Goal: Information Seeking & Learning: Learn about a topic

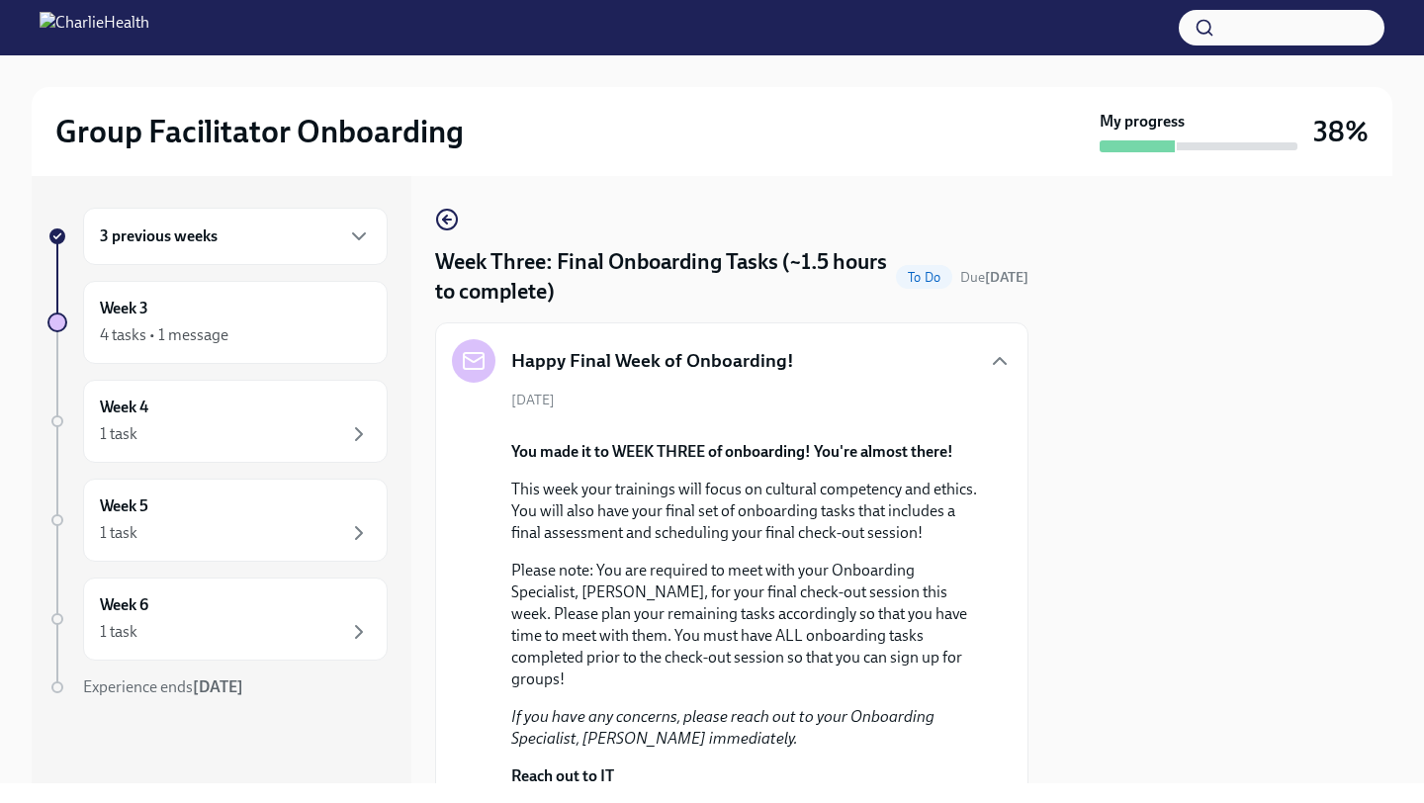
scroll to position [1124, 0]
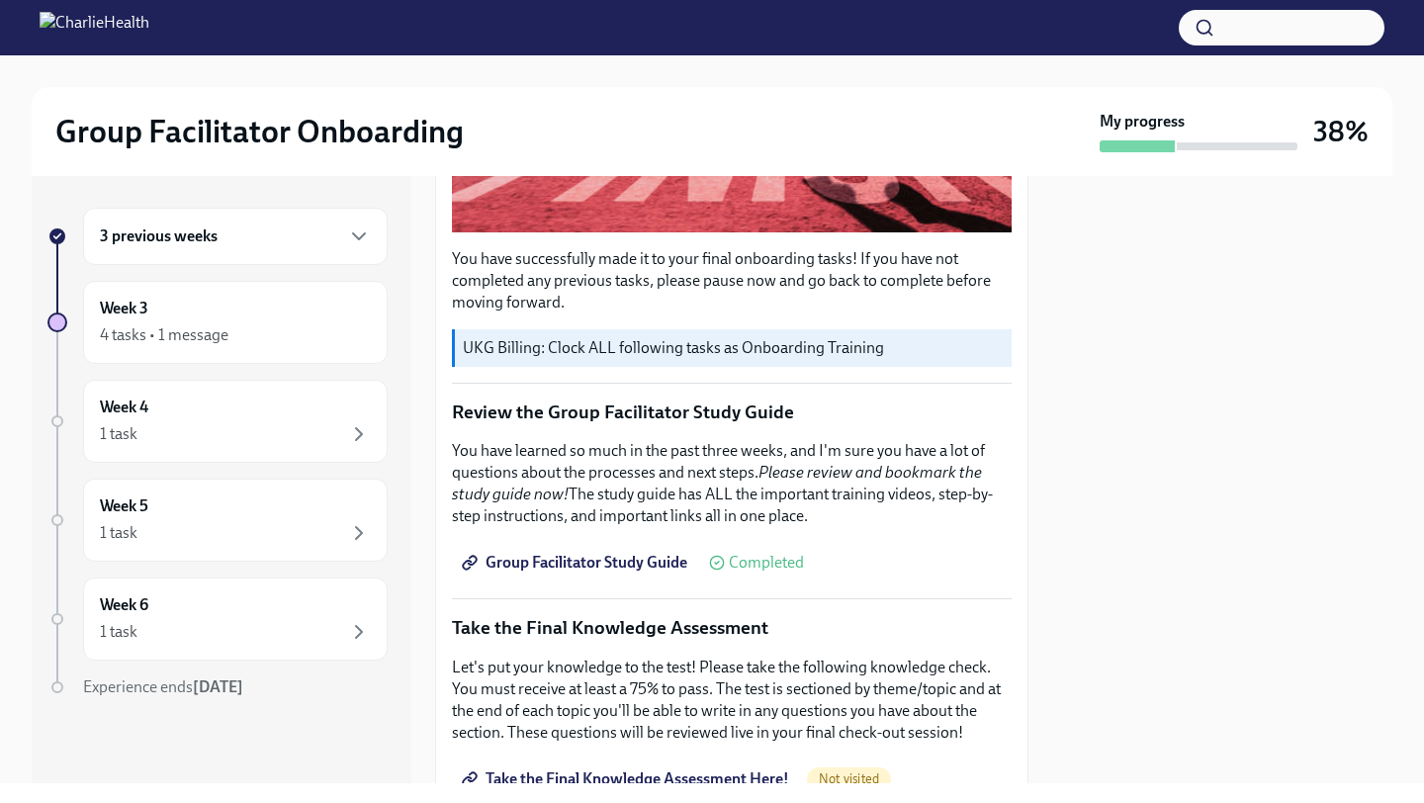
click at [1058, 409] on div at bounding box center [1222, 479] width 340 height 607
click at [1008, 313] on p "You have successfully made it to your final onboarding tasks! If you have not c…" at bounding box center [732, 280] width 560 height 65
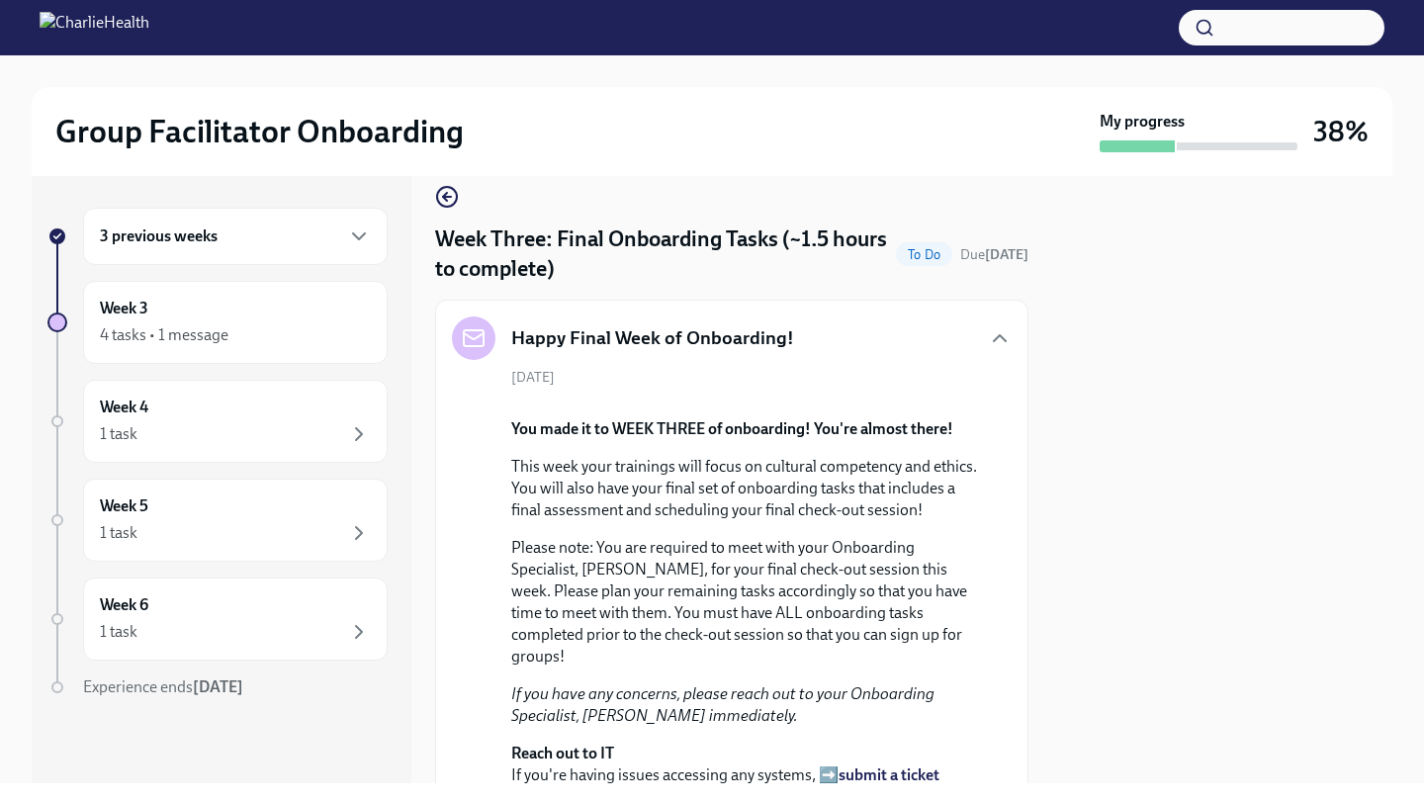
scroll to position [0, 0]
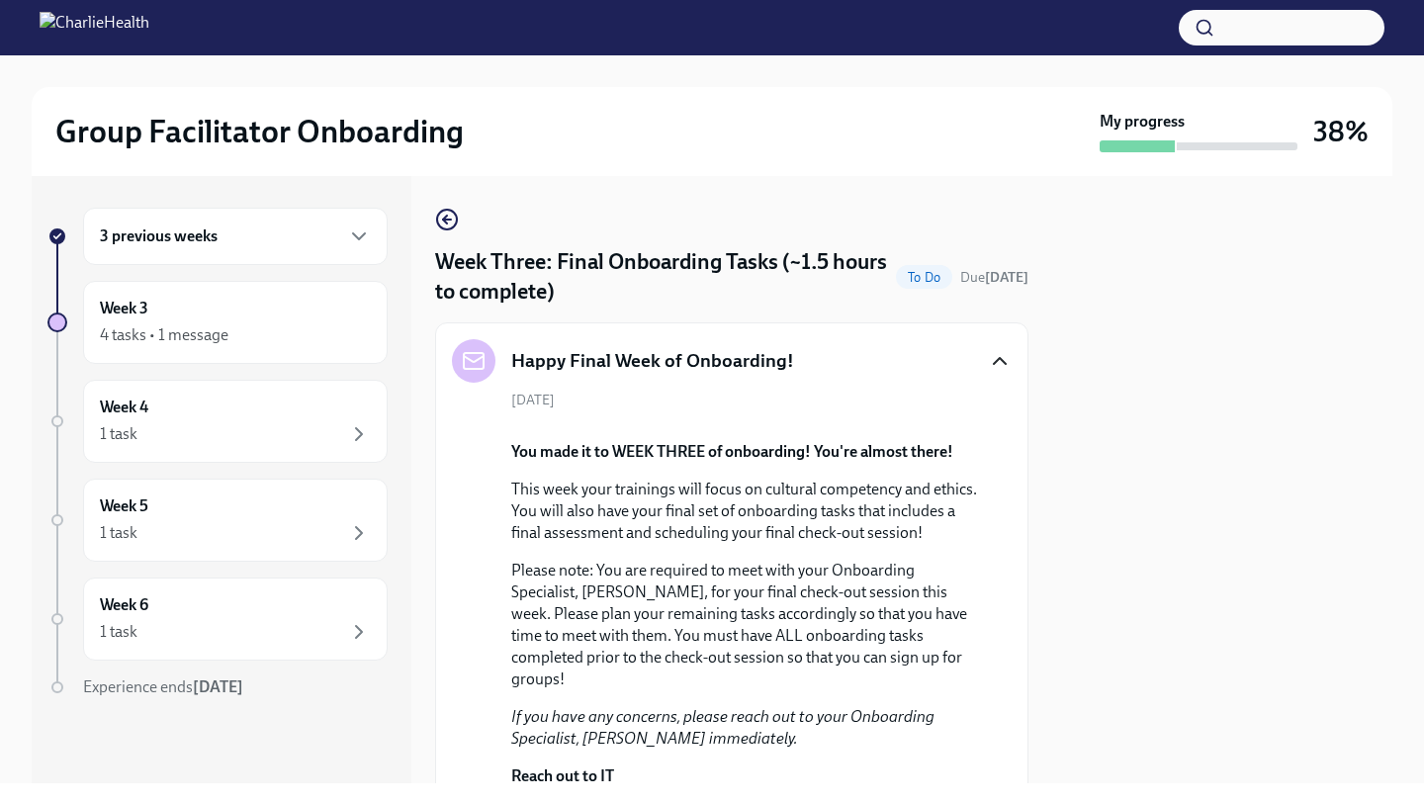
click at [1001, 364] on icon "button" at bounding box center [1000, 361] width 24 height 24
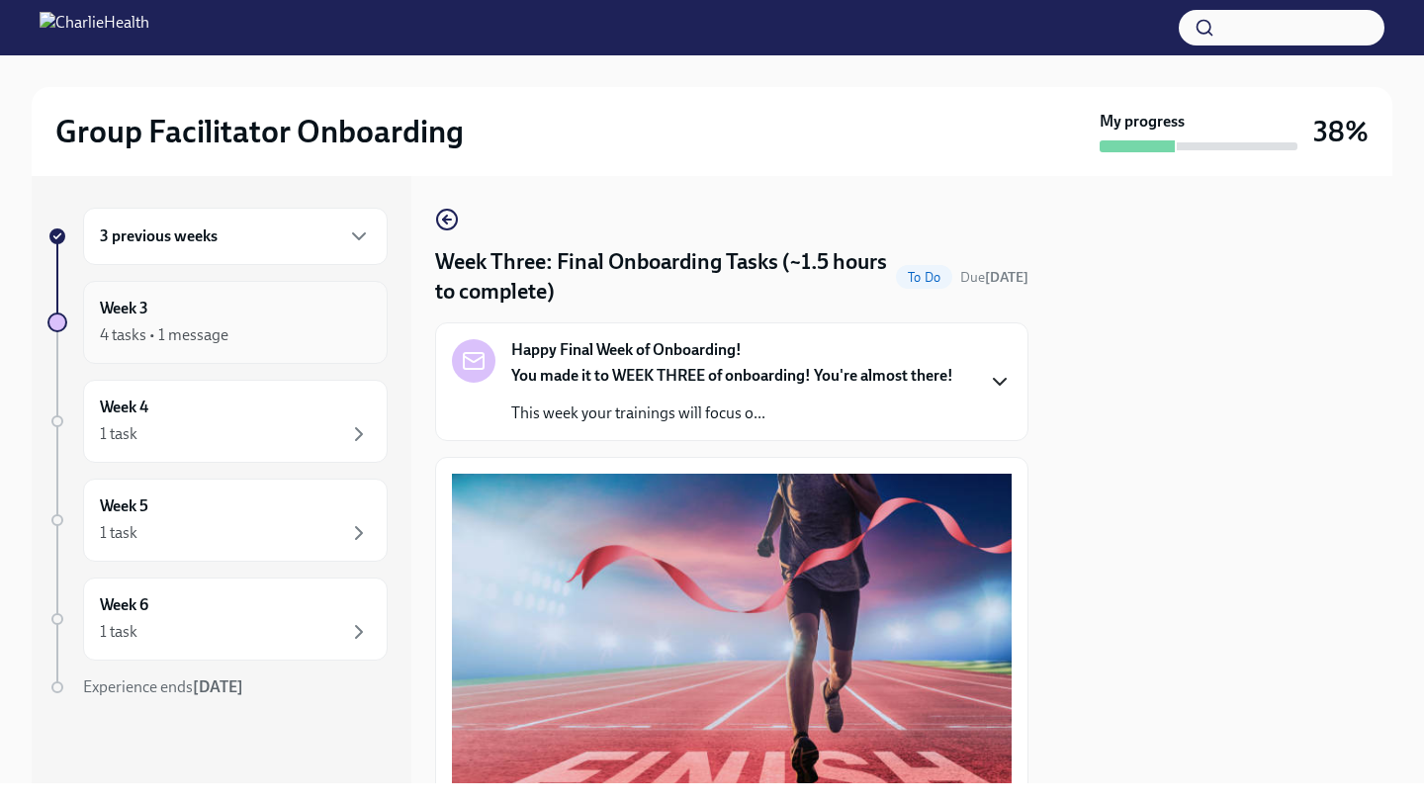
click at [197, 327] on div "4 tasks • 1 message" at bounding box center [164, 335] width 129 height 22
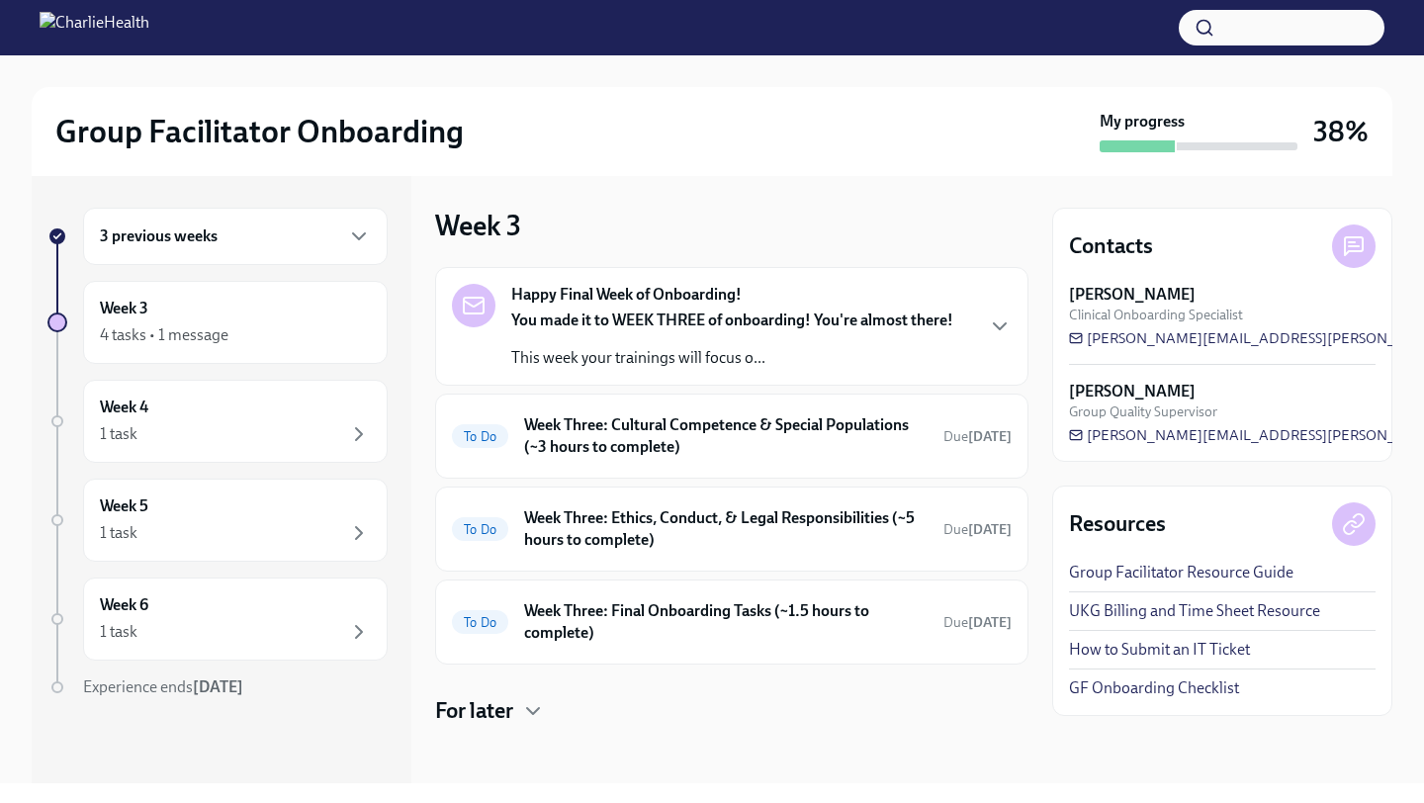
click at [889, 342] on div "You made it to WEEK THREE of onboarding! You're almost there! This week your tr…" at bounding box center [732, 338] width 442 height 59
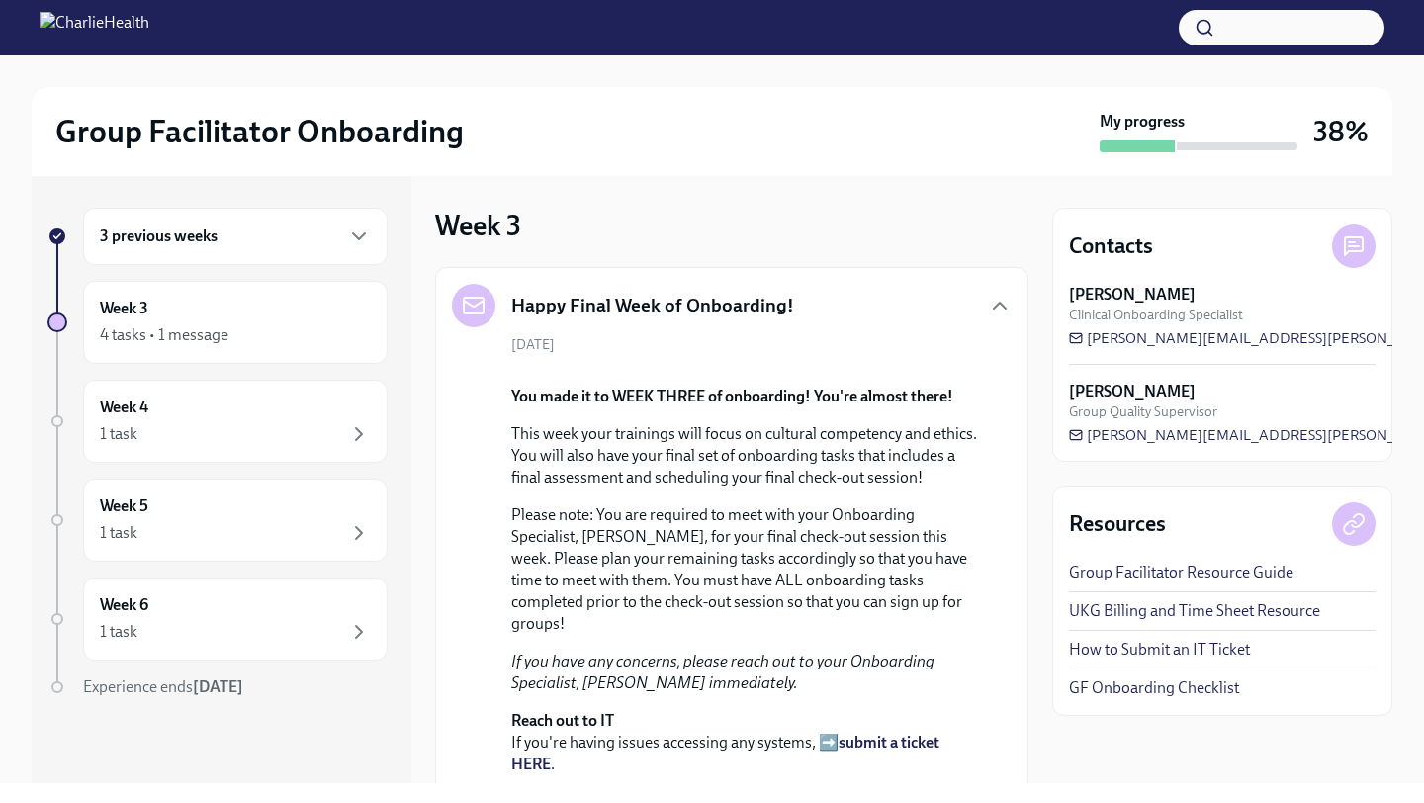
click at [997, 573] on div "[DATE] You made it to WEEK THREE of onboarding! You're almost there! This week …" at bounding box center [732, 606] width 560 height 543
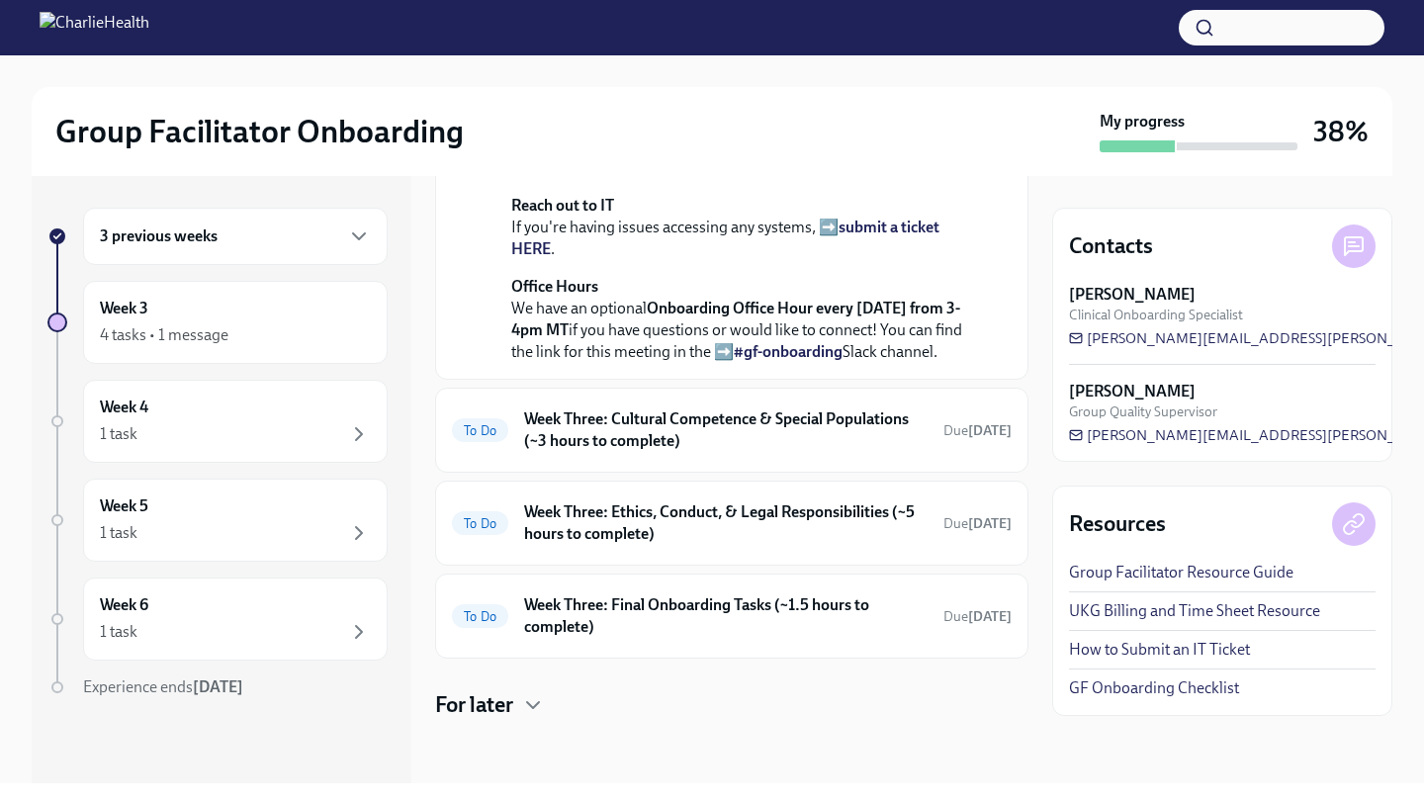
scroll to position [756, 0]
click at [852, 446] on h6 "Week Three: Cultural Competence & Special Populations (~3 hours to complete)" at bounding box center [725, 430] width 403 height 44
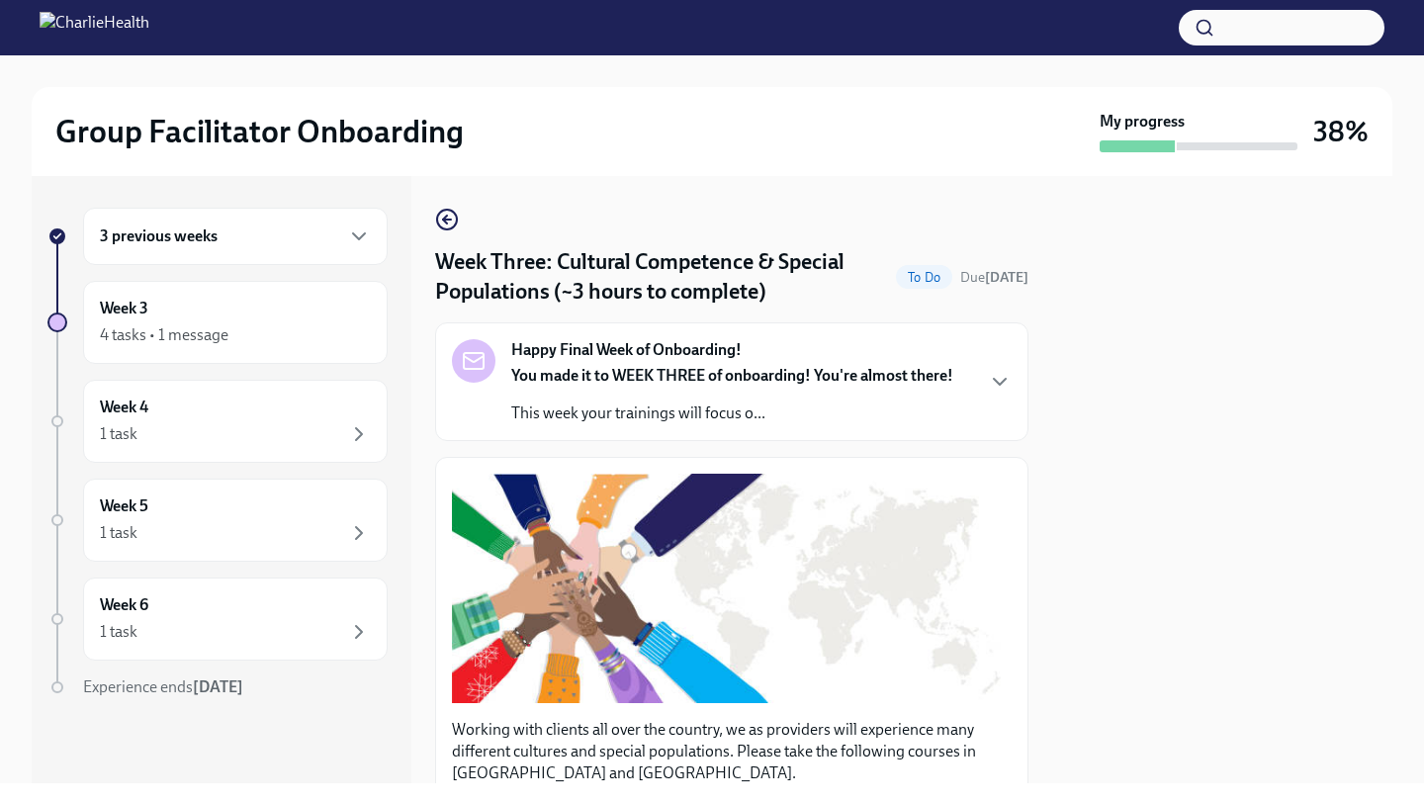
click at [1010, 724] on p "Working with clients all over the country, we as providers will experience many…" at bounding box center [732, 751] width 560 height 65
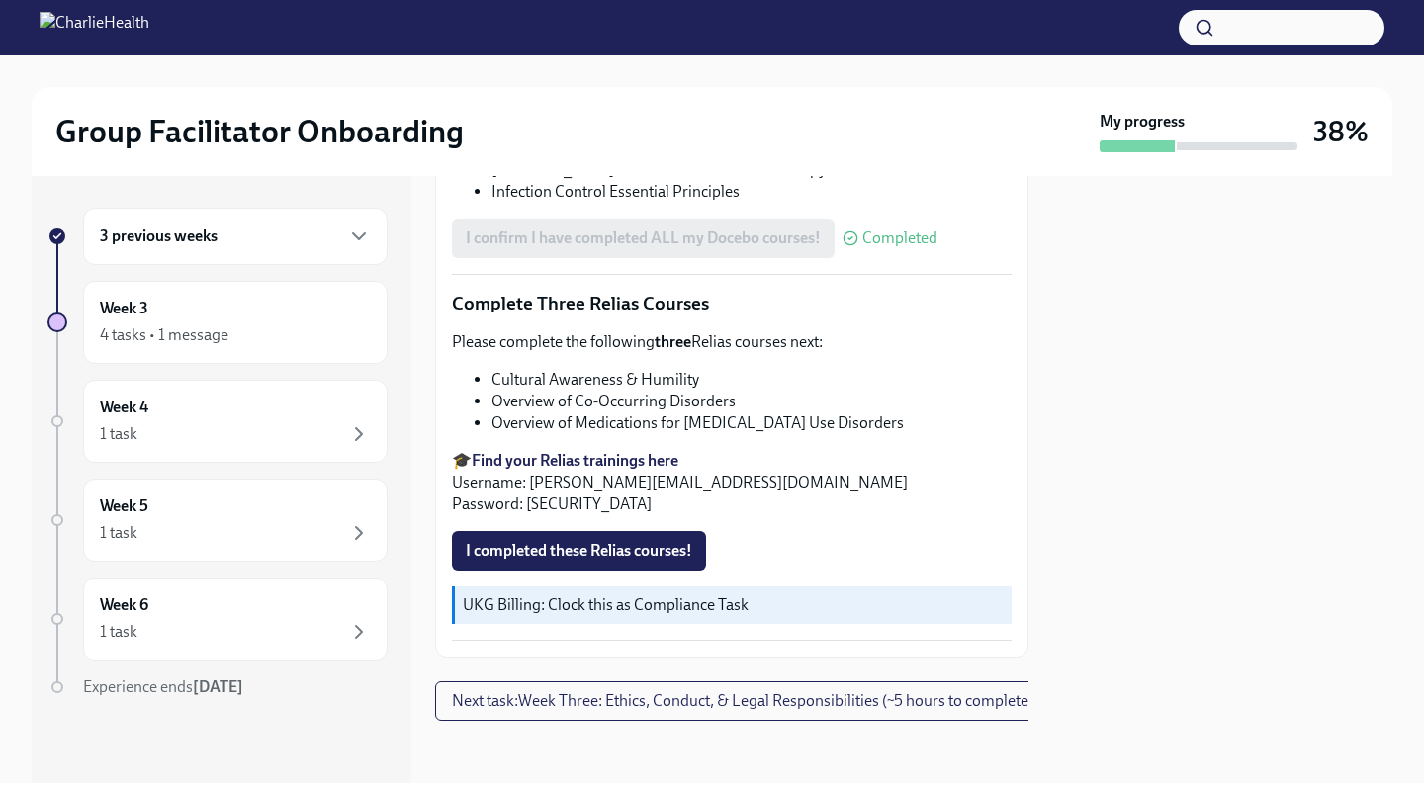
scroll to position [1528, 0]
